Goal: Find specific page/section: Find specific page/section

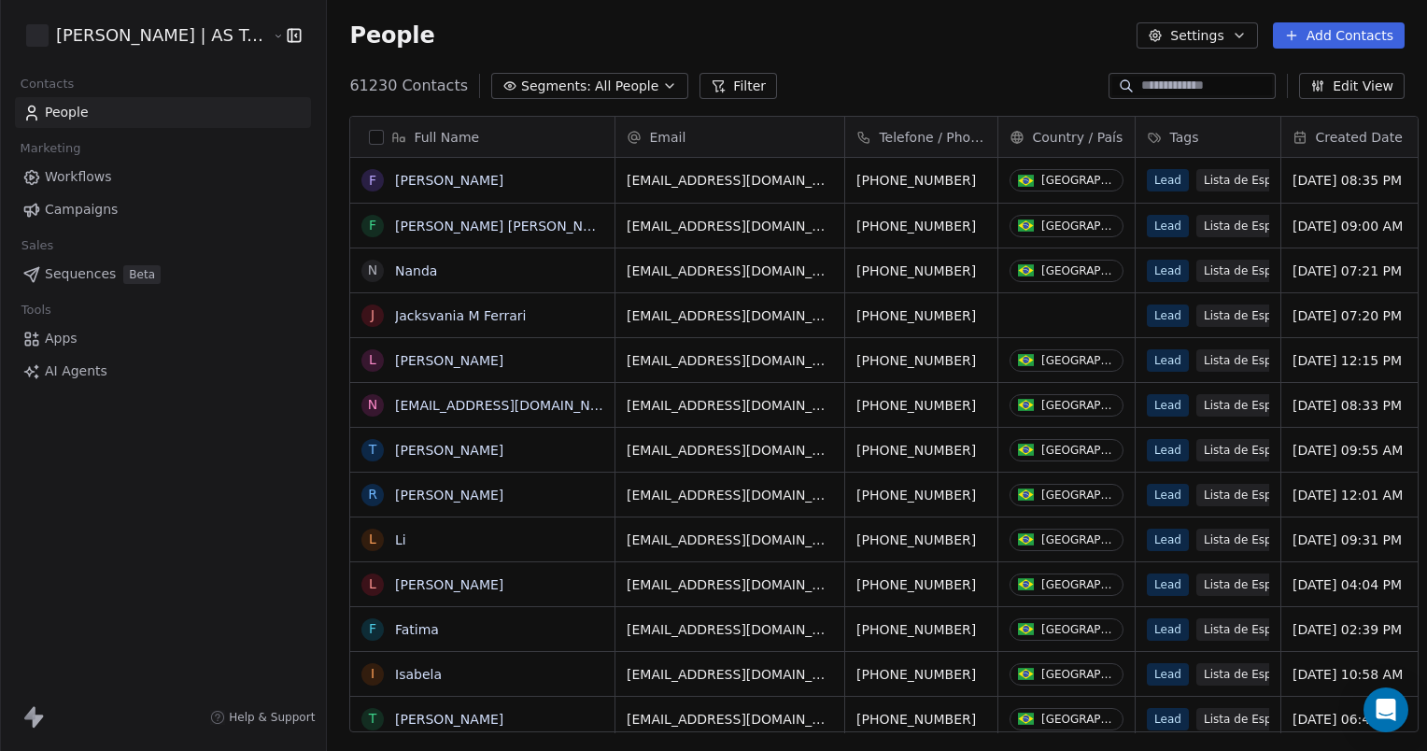
scroll to position [646, 1099]
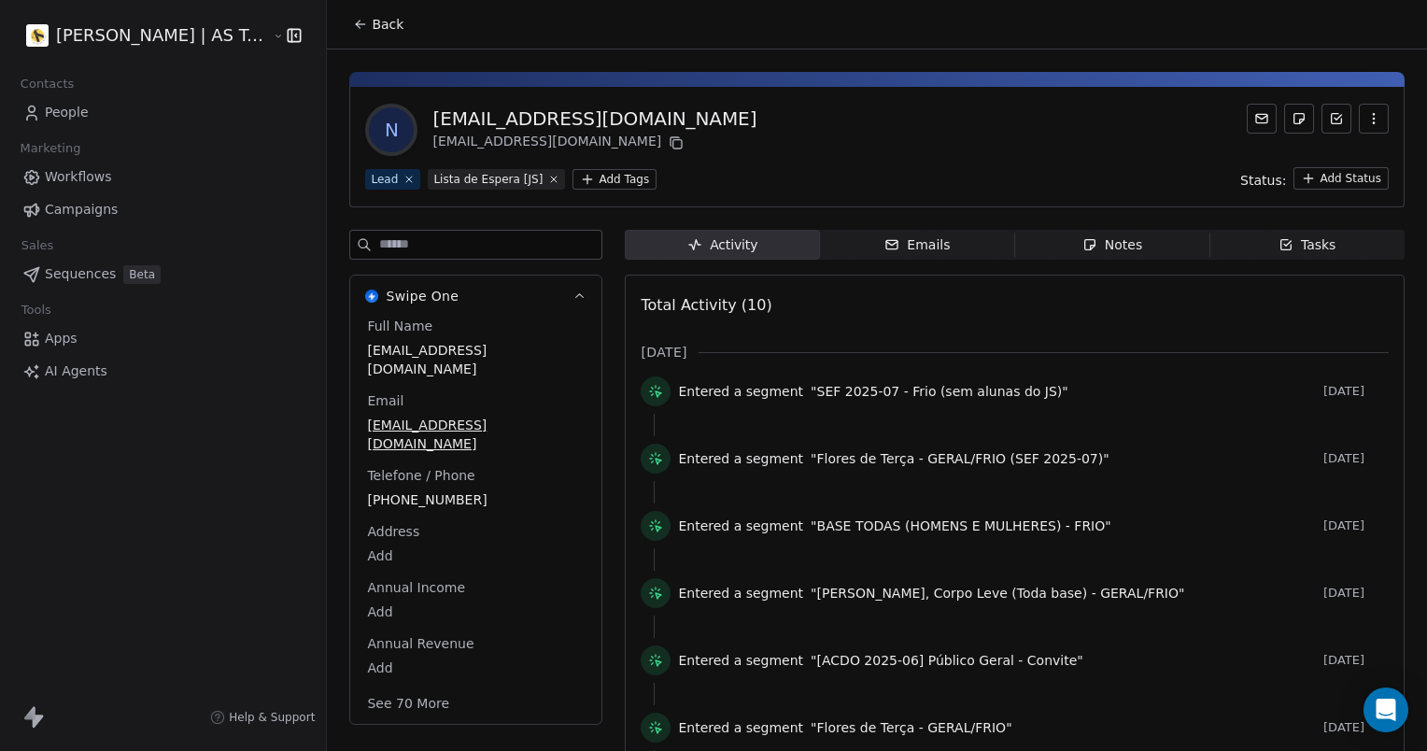
click at [389, 355] on span "[EMAIL_ADDRESS][DOMAIN_NAME]" at bounding box center [476, 359] width 218 height 37
click at [389, 355] on span "[EMAIL_ADDRESS][DOMAIN_NAME]" at bounding box center [476, 360] width 216 height 37
click at [389, 355] on textarea "**********" at bounding box center [454, 368] width 208 height 58
type textarea "*****"
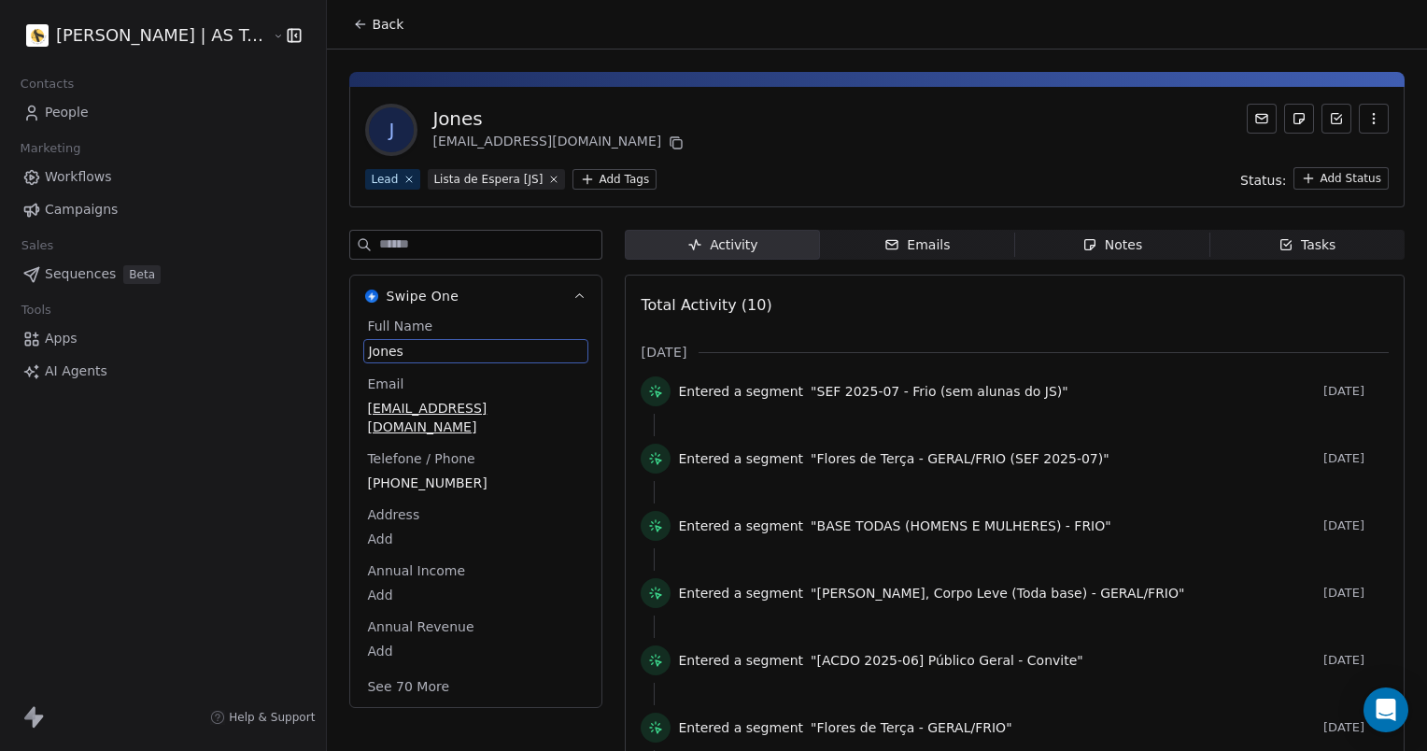
click at [764, 123] on div "J Jones nrochajones@gmail.com" at bounding box center [877, 130] width 1024 height 52
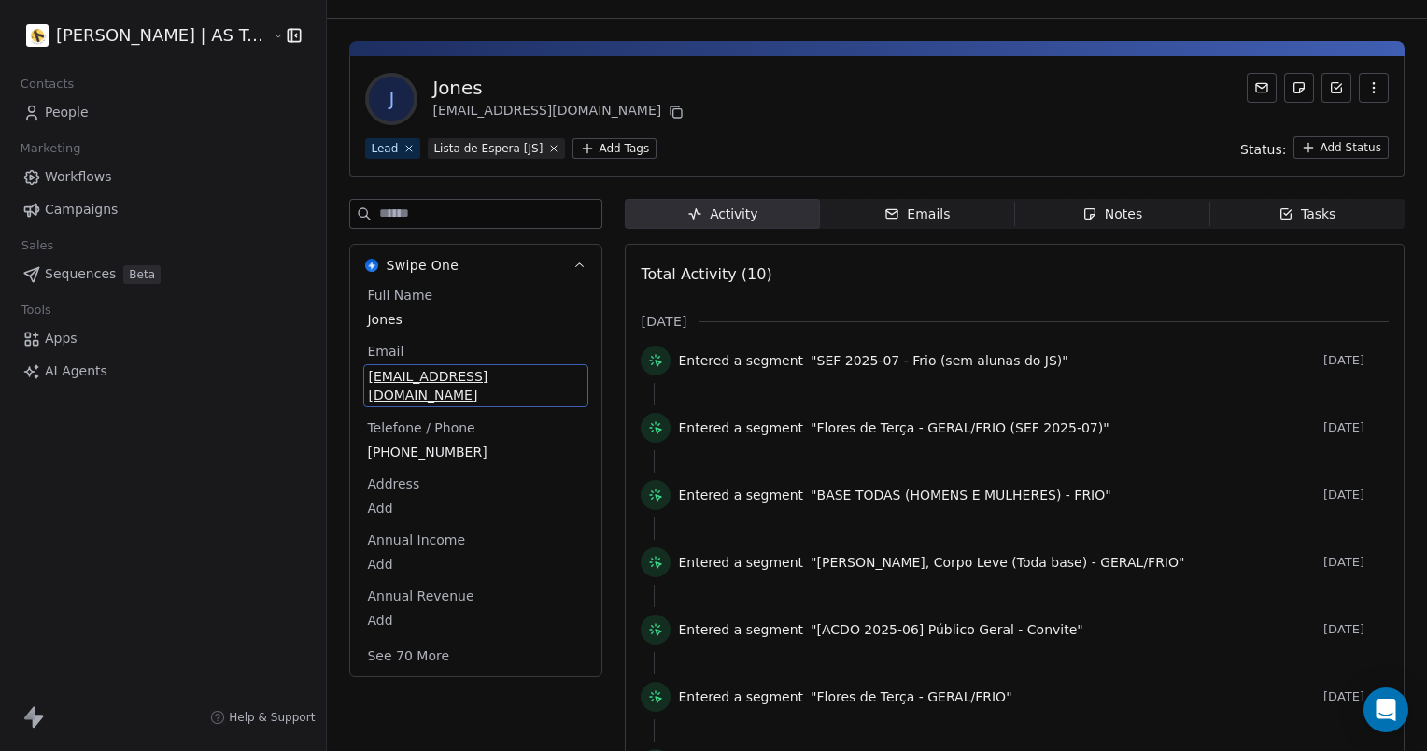
drag, startPoint x: 475, startPoint y: 404, endPoint x: 466, endPoint y: 380, distance: 24.8
click at [464, 380] on span "[EMAIL_ADDRESS][DOMAIN_NAME]" at bounding box center [476, 385] width 216 height 37
click at [511, 286] on div "Full Name Jones" at bounding box center [475, 308] width 225 height 45
click at [426, 319] on div "Full Name Jones" at bounding box center [475, 308] width 225 height 45
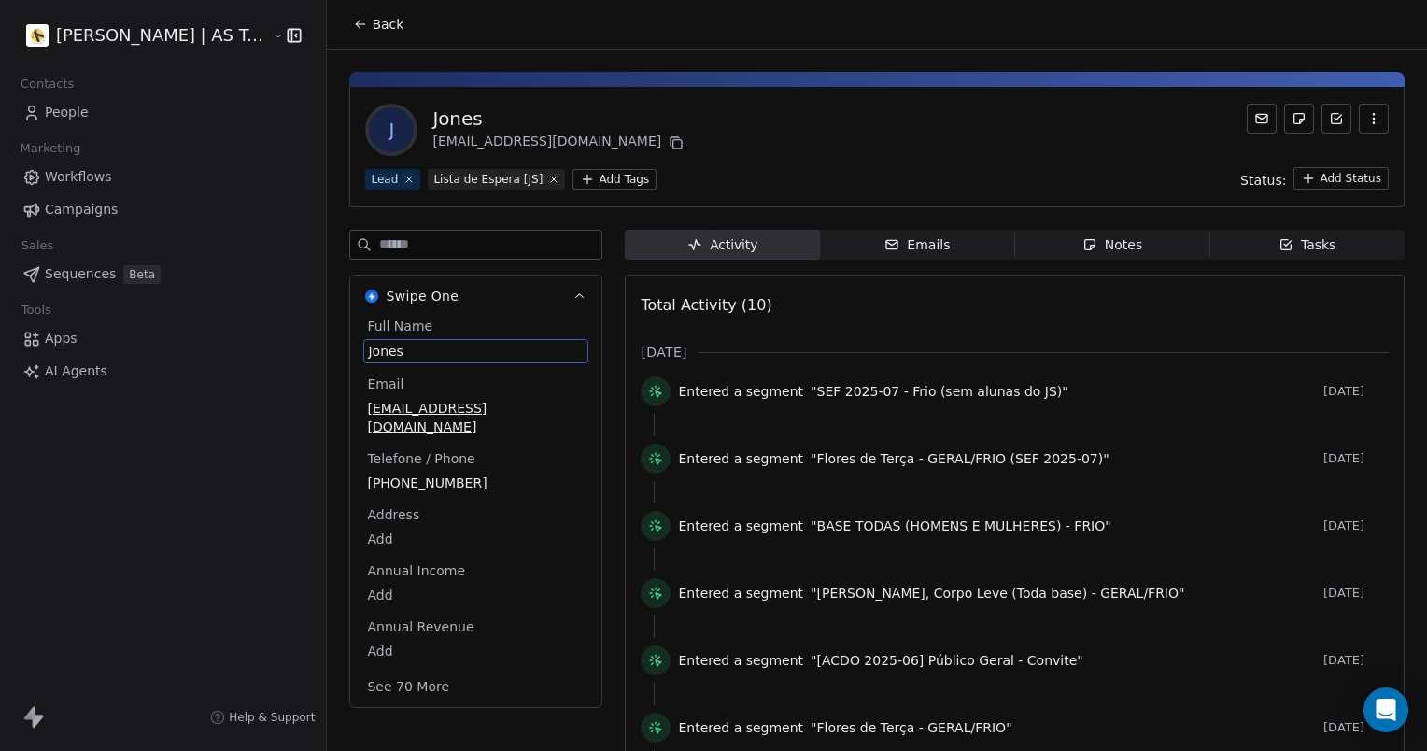
click at [531, 408] on div "Full Name Jones Email nrochajones@gmail.com Telefone / Phone +5521991228101 Add…" at bounding box center [475, 508] width 225 height 383
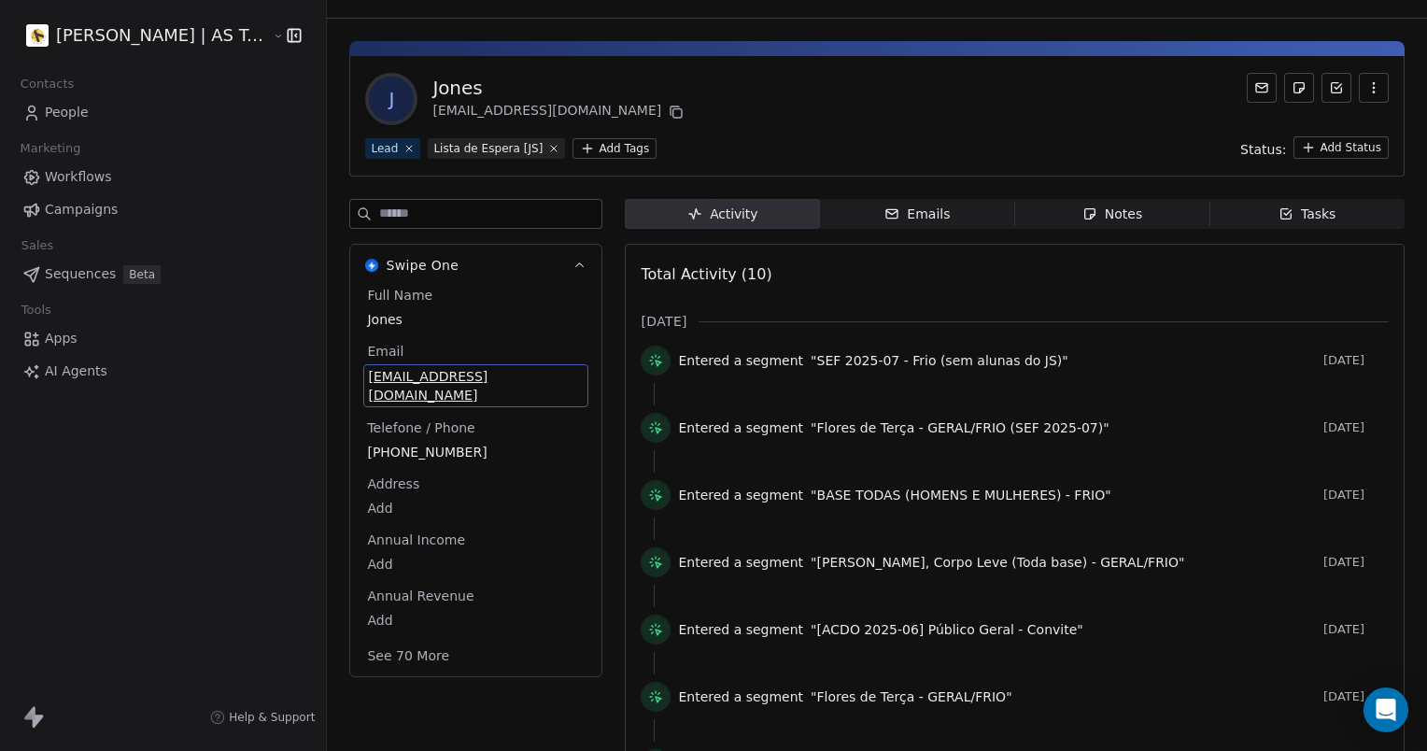
click at [531, 379] on span "[EMAIL_ADDRESS][DOMAIN_NAME]" at bounding box center [476, 385] width 216 height 37
